Goal: Task Accomplishment & Management: Complete application form

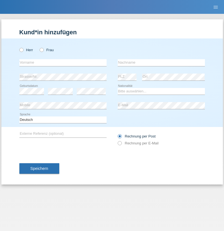
radio input "true"
click at [63, 62] on input "text" at bounding box center [62, 62] width 87 height 7
type input "Makka"
click at [161, 62] on input "text" at bounding box center [160, 62] width 87 height 7
type input "Aljarousha"
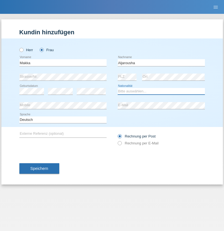
select select "CH"
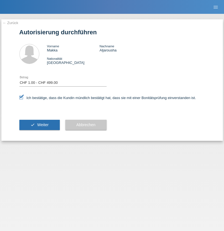
select select "1"
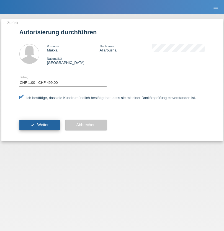
click at [39, 125] on span "Weiter" at bounding box center [42, 124] width 11 height 4
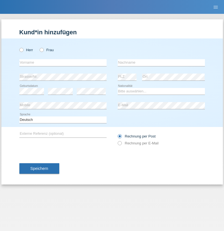
radio input "true"
click at [63, 62] on input "text" at bounding box center [62, 62] width 87 height 7
type input "Lale"
click at [161, 62] on input "text" at bounding box center [160, 62] width 87 height 7
type input "Gülener"
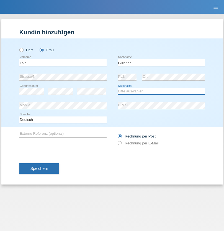
select select "TR"
select select "C"
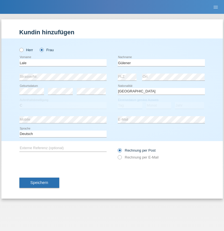
select select "20"
select select "11"
select select "1983"
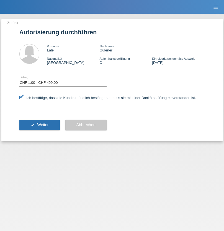
select select "1"
click at [39, 125] on span "Weiter" at bounding box center [42, 124] width 11 height 4
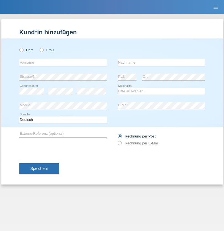
radio input "true"
click at [63, 62] on input "text" at bounding box center [62, 62] width 87 height 7
type input "Diego"
click at [161, 62] on input "text" at bounding box center [160, 62] width 87 height 7
type input "[PERSON_NAME]"
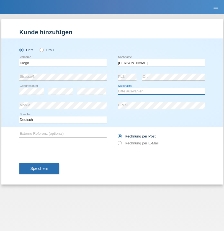
select select "ES"
select select "C"
select select "16"
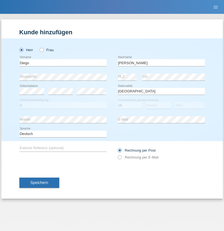
select select "06"
select select "2002"
